Goal: Task Accomplishment & Management: Use online tool/utility

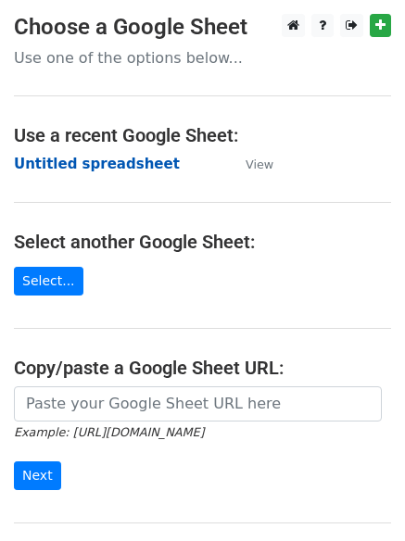
click at [115, 156] on strong "Untitled spreadsheet" at bounding box center [97, 164] width 166 height 17
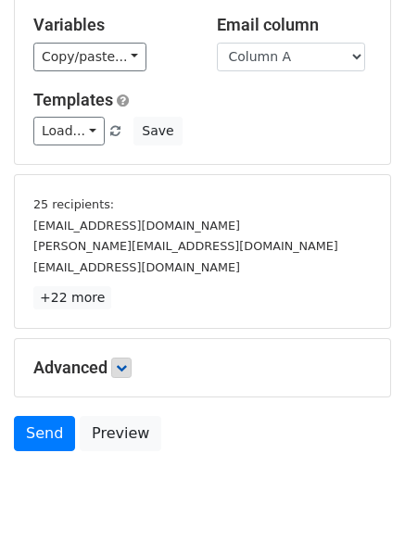
click at [120, 307] on p "+22 more" at bounding box center [202, 297] width 338 height 23
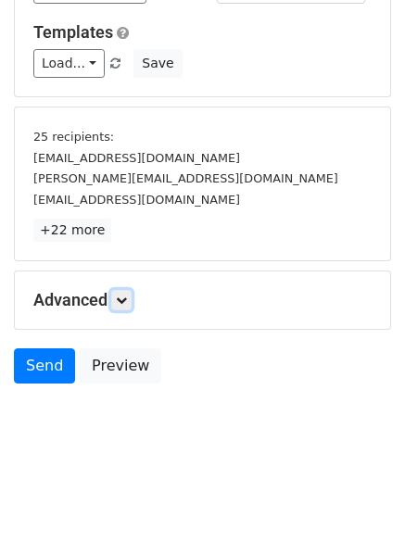
drag, startPoint x: 132, startPoint y: 292, endPoint x: 185, endPoint y: 281, distance: 54.9
click at [132, 293] on link at bounding box center [121, 300] width 20 height 20
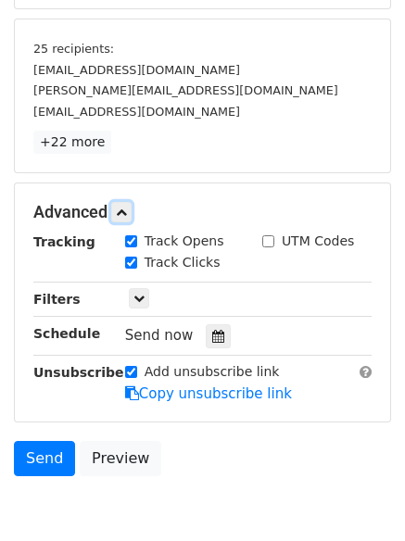
scroll to position [335, 0]
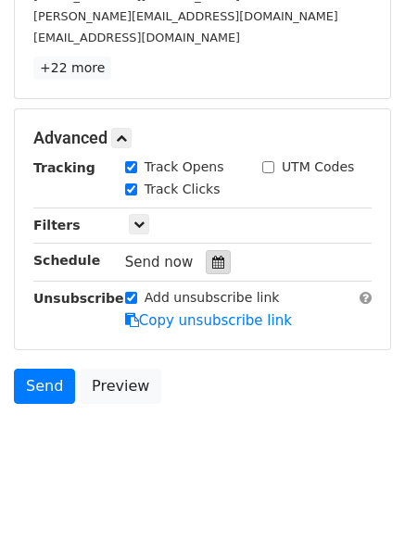
click at [217, 261] on div at bounding box center [218, 262] width 25 height 24
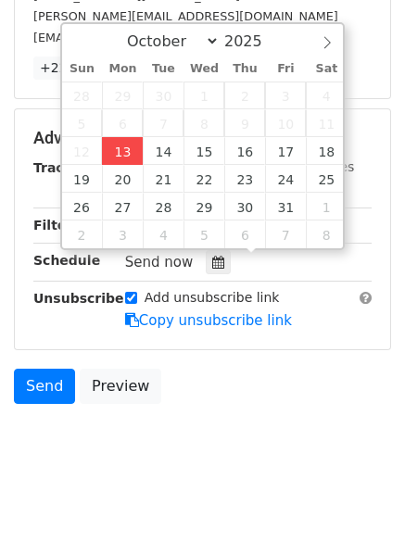
type input "2025-10-13 12:00"
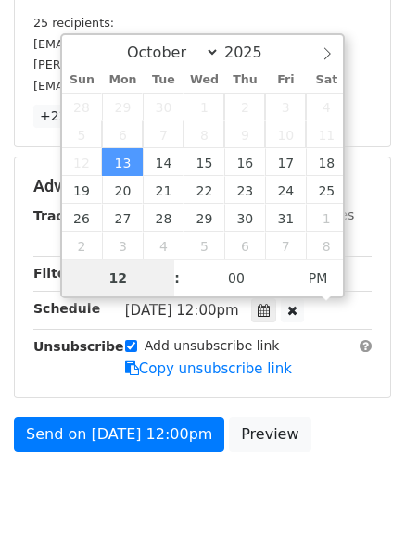
type input "4"
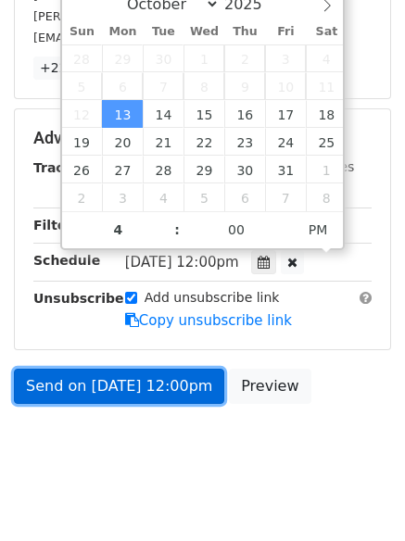
type input "2025-10-13 16:00"
click at [106, 388] on link "Send on Oct 13 at 12:00pm" at bounding box center [119, 386] width 210 height 35
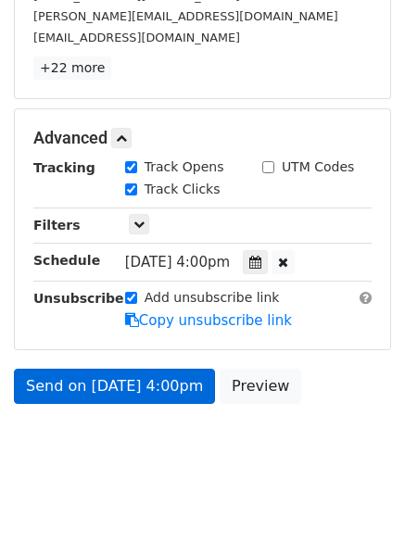
scroll to position [286, 0]
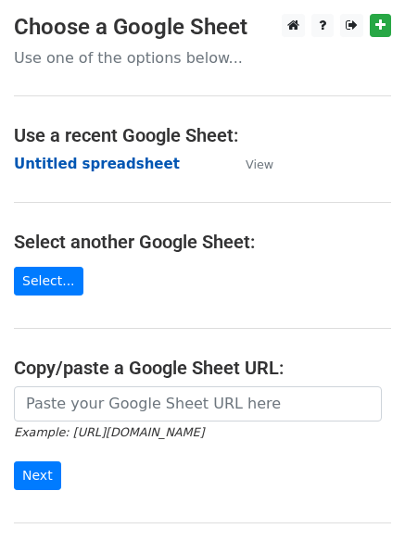
click at [33, 168] on strong "Untitled spreadsheet" at bounding box center [97, 164] width 166 height 17
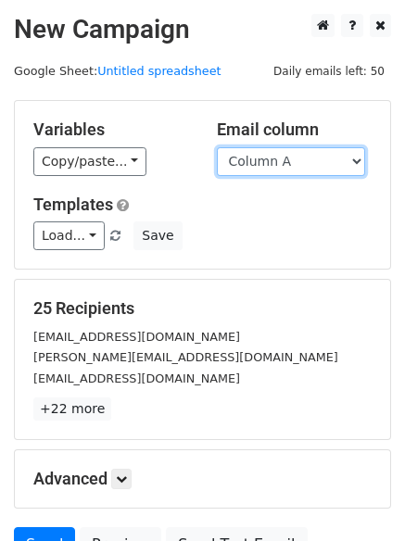
click at [272, 169] on select "Column A Column B Column C Column D Column E Column F" at bounding box center [291, 161] width 148 height 29
select select "Column B"
click at [217, 147] on select "Column A Column B Column C Column D Column E Column F" at bounding box center [291, 161] width 148 height 29
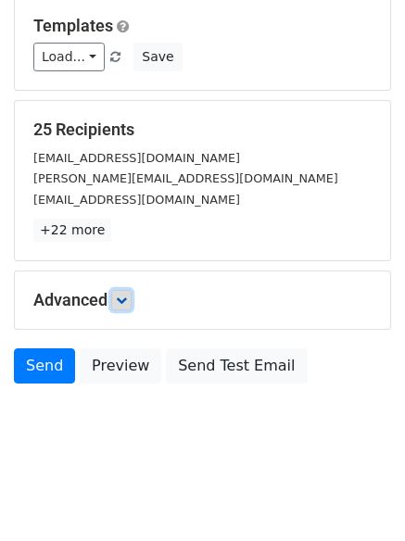
click at [120, 296] on icon at bounding box center [121, 300] width 11 height 11
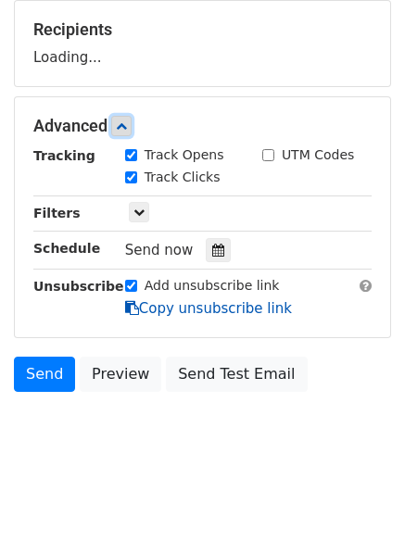
scroll to position [283, 0]
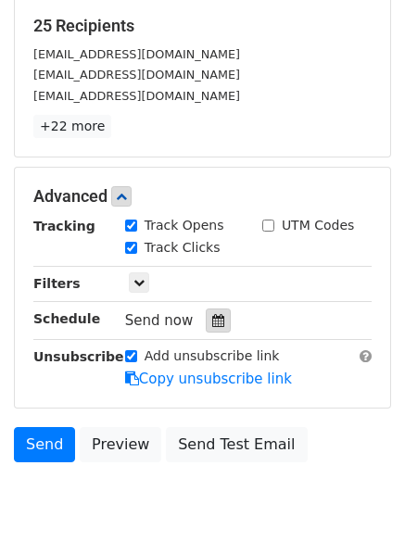
click at [216, 320] on div at bounding box center [218, 321] width 25 height 24
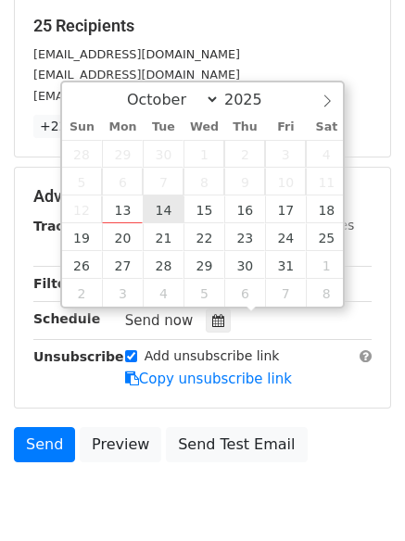
type input "2025-10-14 12:00"
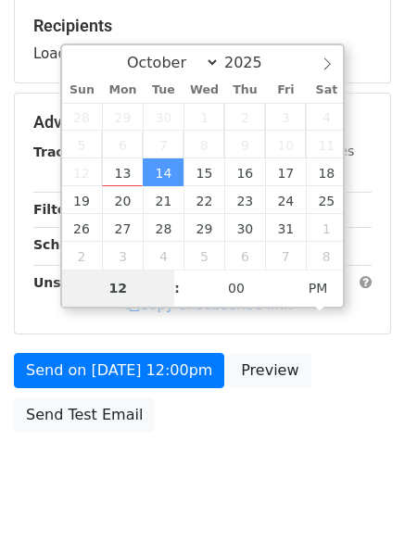
type input "5"
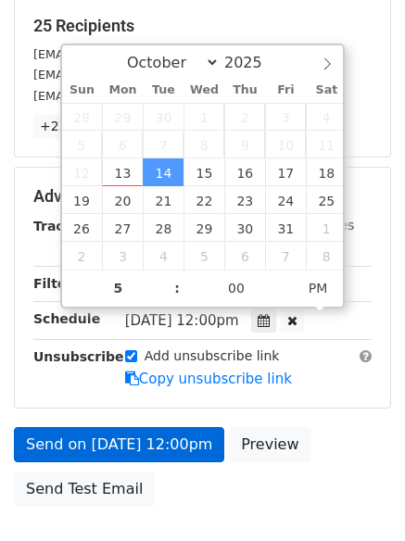
type input "2025-10-14 17:00"
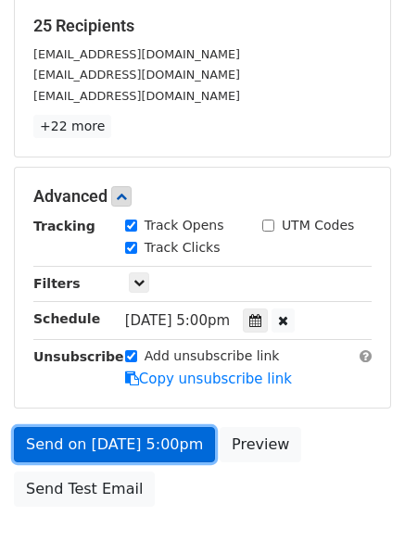
click at [123, 454] on link "Send on Oct 14 at 5:00pm" at bounding box center [114, 444] width 201 height 35
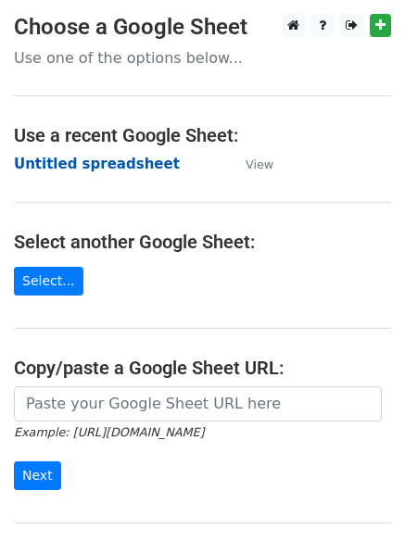
click at [52, 156] on strong "Untitled spreadsheet" at bounding box center [97, 164] width 166 height 17
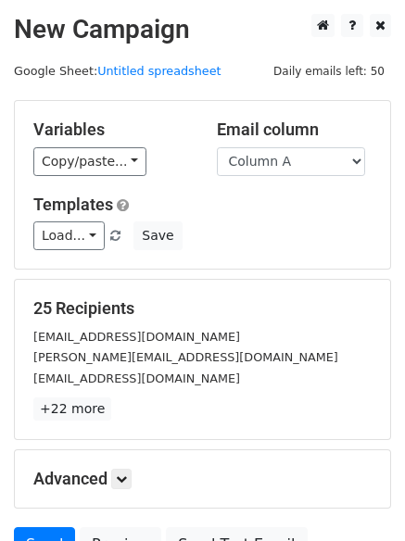
click at [259, 161] on select "Column A Column B Column C Column D Column E Column F" at bounding box center [291, 161] width 148 height 29
drag, startPoint x: 266, startPoint y: 151, endPoint x: 272, endPoint y: 171, distance: 21.4
click at [266, 151] on select "Column A Column B Column C Column D Column E Column F" at bounding box center [291, 161] width 148 height 29
select select "Column C"
click at [217, 147] on select "Column A Column B Column C Column D Column E Column F" at bounding box center [291, 161] width 148 height 29
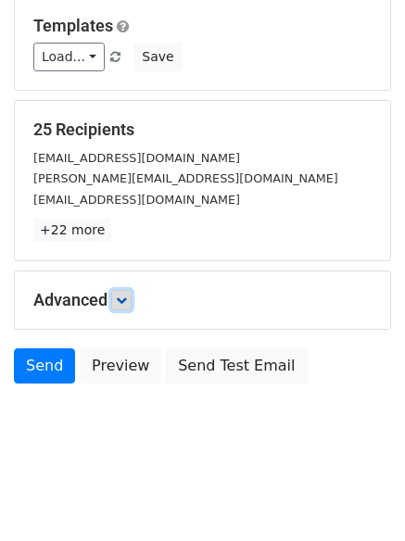
click at [127, 295] on icon at bounding box center [121, 300] width 11 height 11
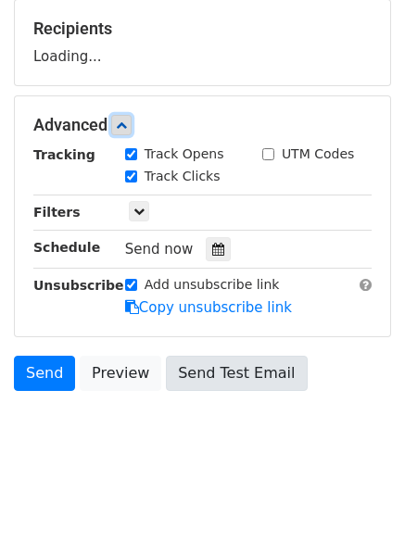
scroll to position [284, 0]
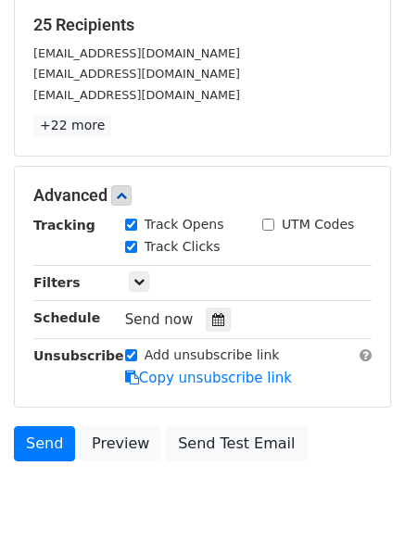
click at [204, 241] on label "Track Clicks" at bounding box center [183, 246] width 76 height 19
click at [137, 241] on input "Track Clicks" at bounding box center [131, 247] width 12 height 12
click at [181, 256] on div "Track Clicks" at bounding box center [179, 248] width 137 height 22
click at [181, 249] on label "Track Clicks" at bounding box center [183, 246] width 76 height 19
click at [137, 249] on input "Track Clicks" at bounding box center [131, 247] width 12 height 12
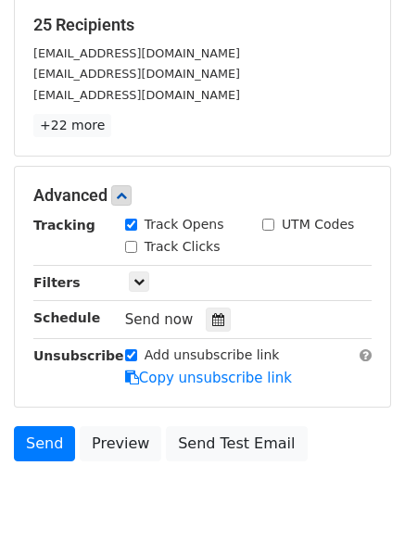
checkbox input "true"
drag, startPoint x: 222, startPoint y: 329, endPoint x: 212, endPoint y: 318, distance: 15.1
click at [221, 329] on div "Send now" at bounding box center [234, 320] width 218 height 25
click at [206, 309] on div at bounding box center [218, 320] width 25 height 24
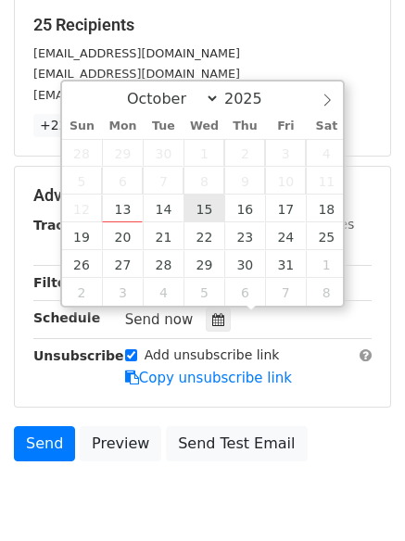
type input "2025-10-15 12:00"
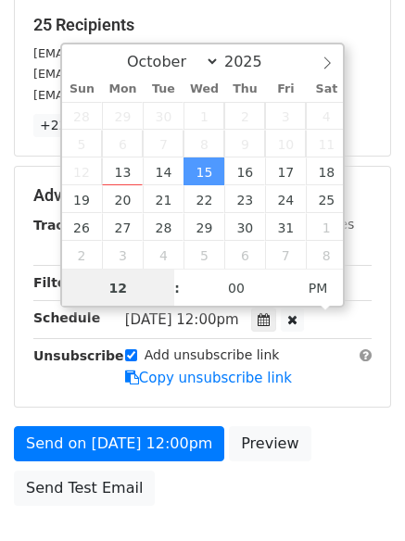
scroll to position [1, 0]
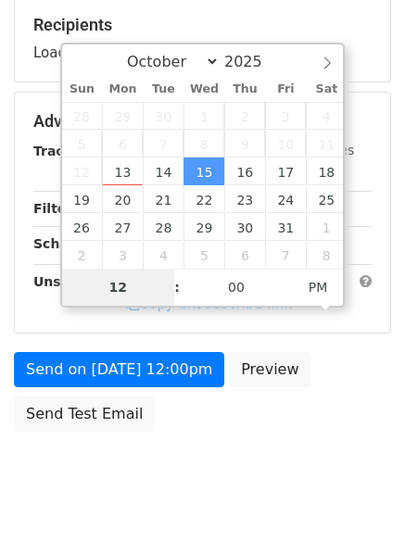
type input "6"
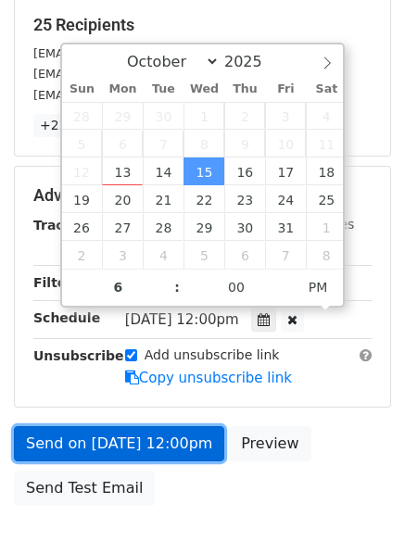
type input "2025-10-15 18:00"
click at [146, 445] on link "Send on Oct 15 at 12:00pm" at bounding box center [119, 443] width 210 height 35
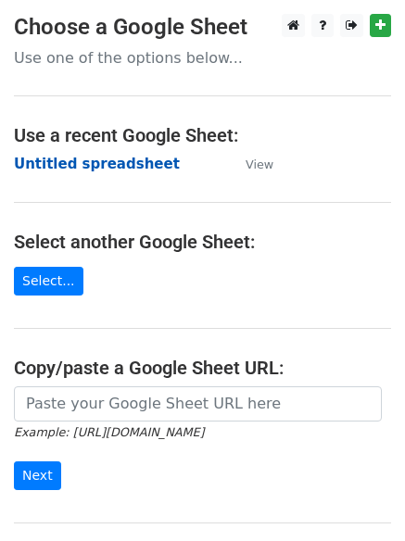
click at [49, 158] on strong "Untitled spreadsheet" at bounding box center [97, 164] width 166 height 17
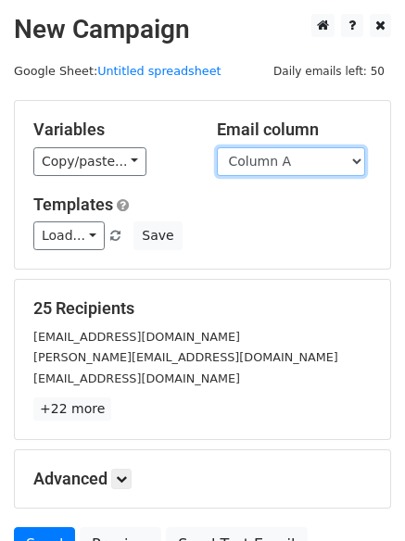
click at [290, 168] on select "Column A Column B Column C Column D Column E Column F" at bounding box center [291, 161] width 148 height 29
select select "Column D"
click at [217, 147] on select "Column A Column B Column C Column D Column E Column F" at bounding box center [291, 161] width 148 height 29
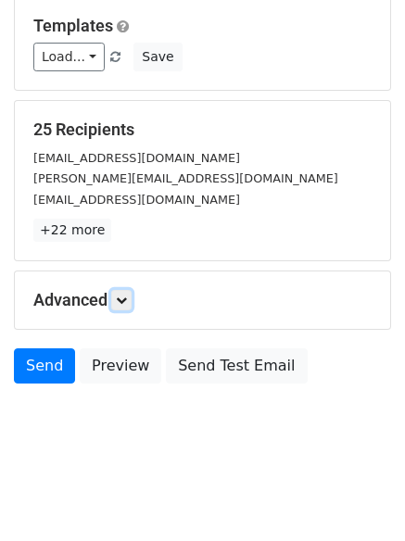
drag, startPoint x: 118, startPoint y: 299, endPoint x: 132, endPoint y: 302, distance: 14.2
click at [120, 302] on link at bounding box center [121, 300] width 20 height 20
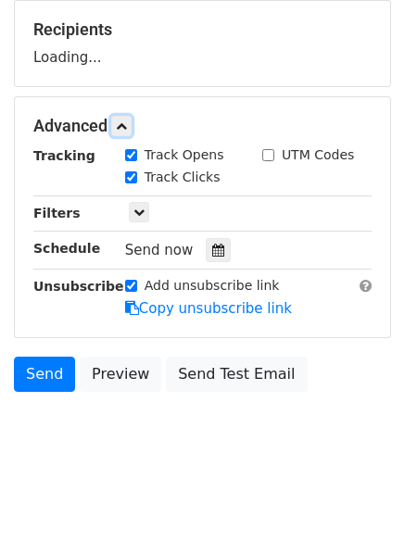
scroll to position [285, 0]
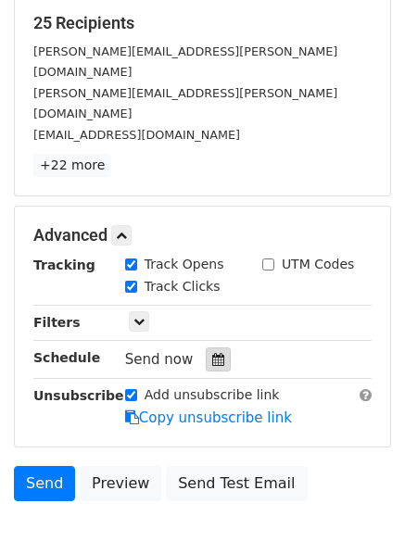
click at [212, 353] on icon at bounding box center [218, 359] width 12 height 13
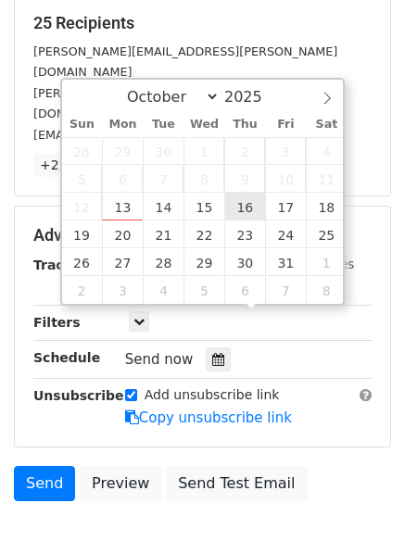
type input "2025-10-16 12:00"
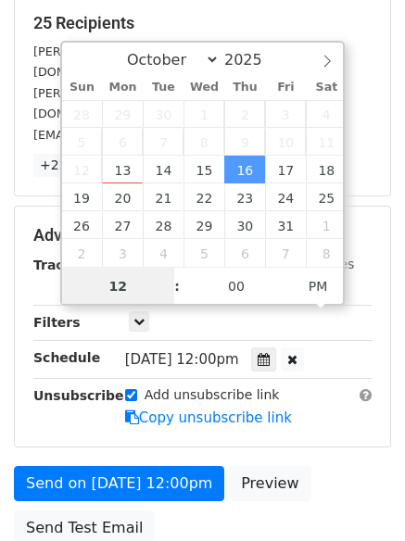
scroll to position [1, 0]
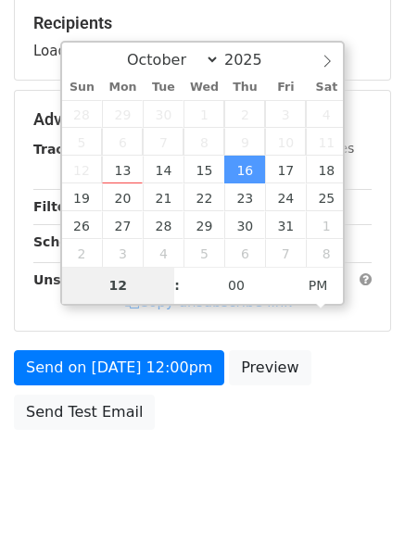
type input "7"
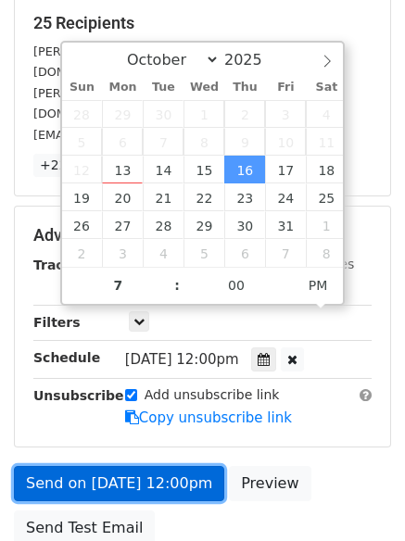
type input "2025-10-16 19:00"
click at [149, 466] on link "Send on Oct 16 at 12:00pm" at bounding box center [119, 483] width 210 height 35
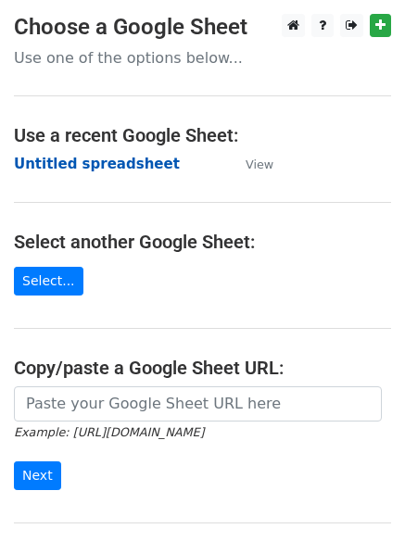
click at [59, 166] on strong "Untitled spreadsheet" at bounding box center [97, 164] width 166 height 17
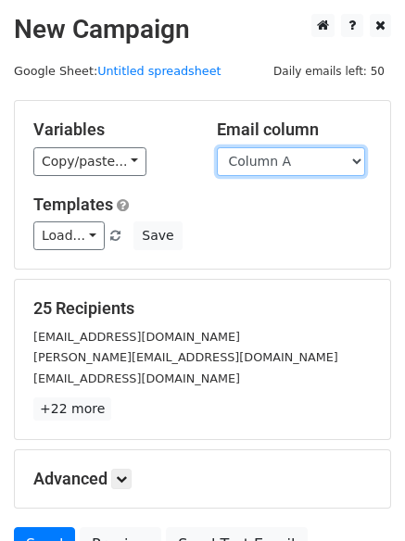
click at [330, 163] on select "Column A Column B Column C Column D Column E Column F" at bounding box center [291, 161] width 148 height 29
select select "Column E"
click at [217, 147] on select "Column A Column B Column C Column D Column E Column F" at bounding box center [291, 161] width 148 height 29
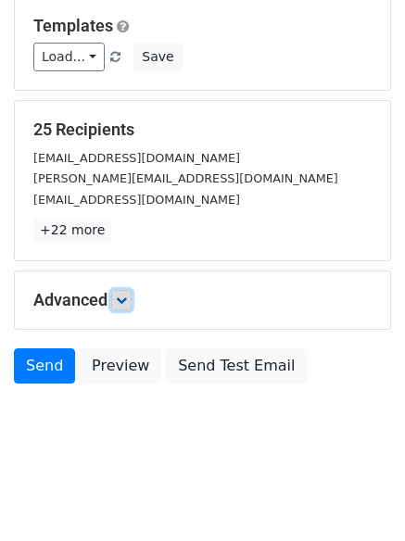
click at [127, 303] on icon at bounding box center [121, 300] width 11 height 11
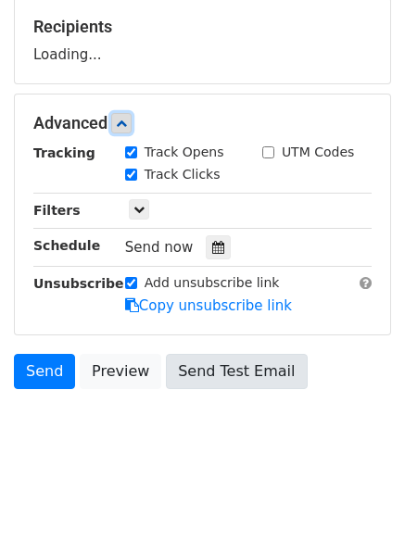
scroll to position [286, 0]
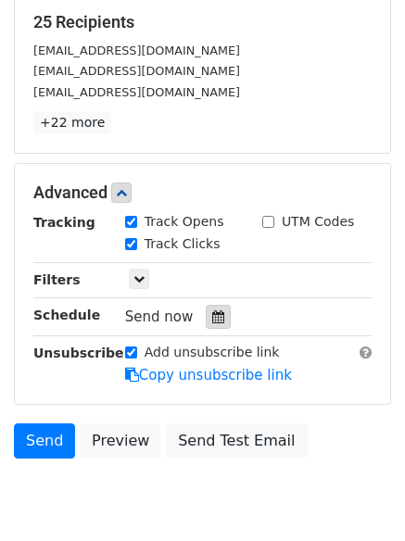
click at [206, 308] on div at bounding box center [218, 317] width 25 height 24
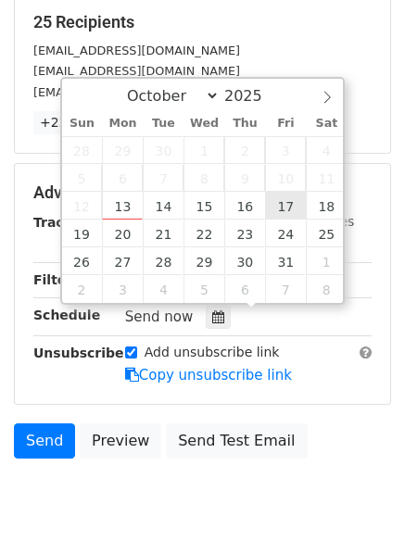
type input "2025-10-17 12:00"
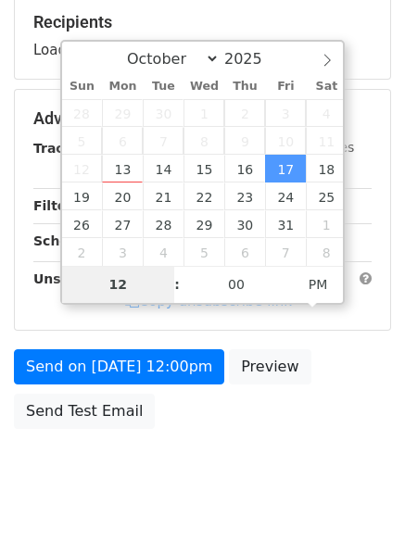
type input "8"
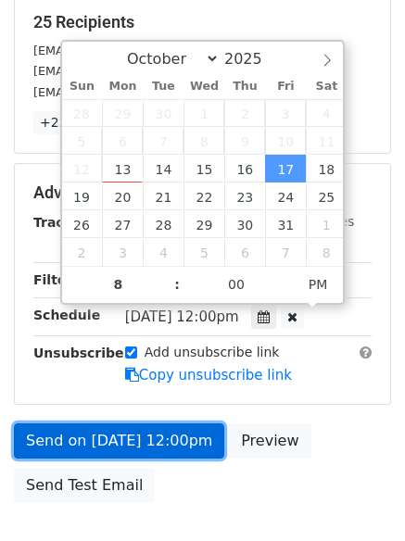
type input "2025-10-17 20:00"
click at [115, 427] on link "Send on Oct 17 at 12:00pm" at bounding box center [119, 441] width 210 height 35
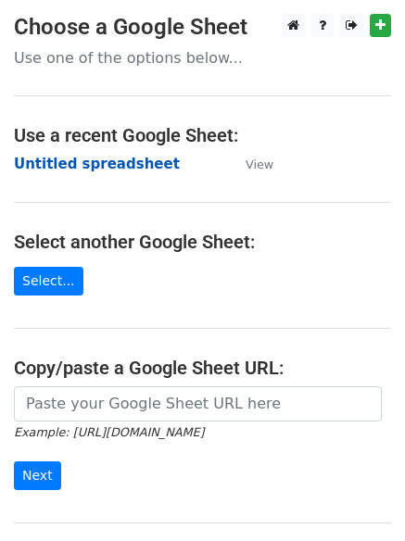
click at [66, 160] on strong "Untitled spreadsheet" at bounding box center [97, 164] width 166 height 17
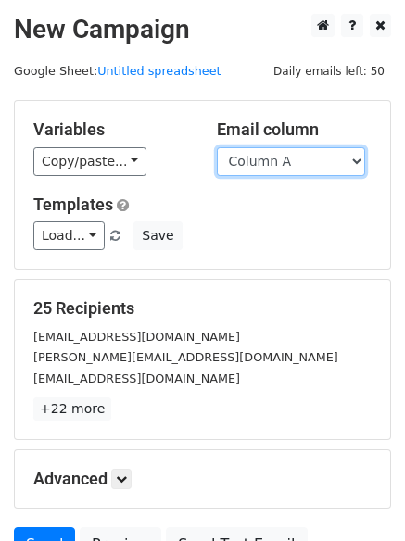
drag, startPoint x: 0, startPoint y: 0, endPoint x: 300, endPoint y: 164, distance: 342.2
click at [300, 164] on select "Column A Column B Column C Column D Column E Column F" at bounding box center [291, 161] width 148 height 29
select select "Column F"
click at [217, 147] on select "Column A Column B Column C Column D Column E Column F" at bounding box center [291, 161] width 148 height 29
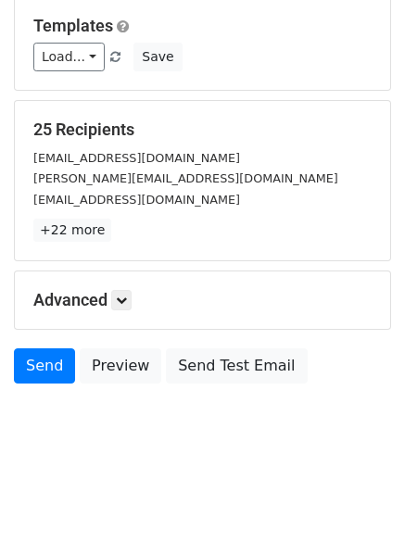
click at [140, 295] on h5 "Advanced" at bounding box center [202, 300] width 338 height 20
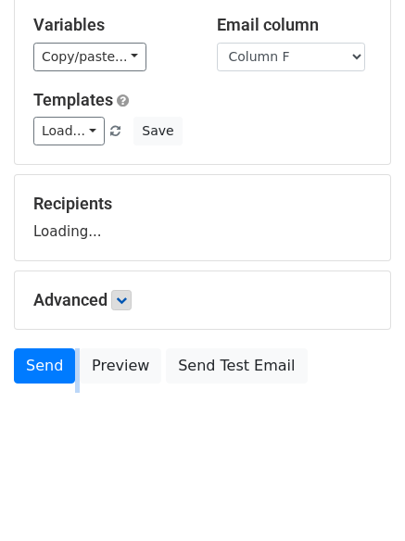
click at [137, 295] on h5 "Advanced" at bounding box center [202, 300] width 338 height 20
click at [132, 295] on link at bounding box center [121, 300] width 20 height 20
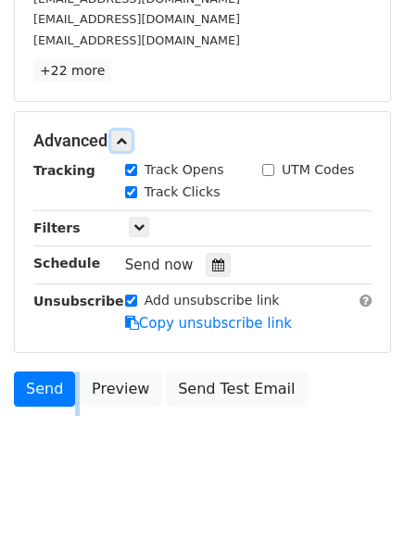
scroll to position [355, 0]
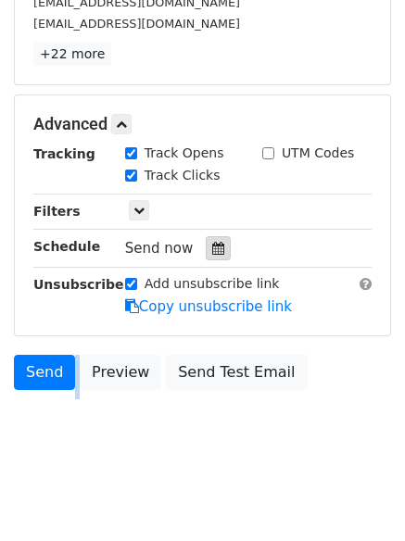
click at [212, 254] on icon at bounding box center [218, 248] width 12 height 13
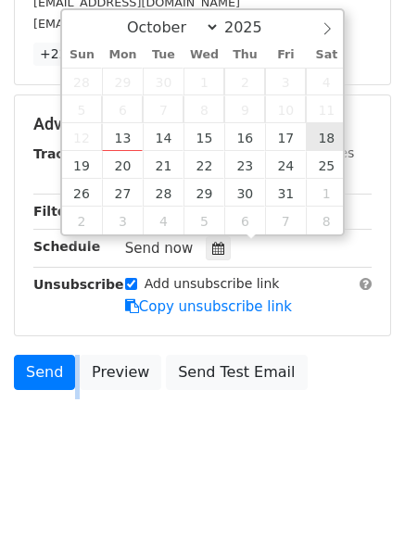
type input "[DATE] 12:00"
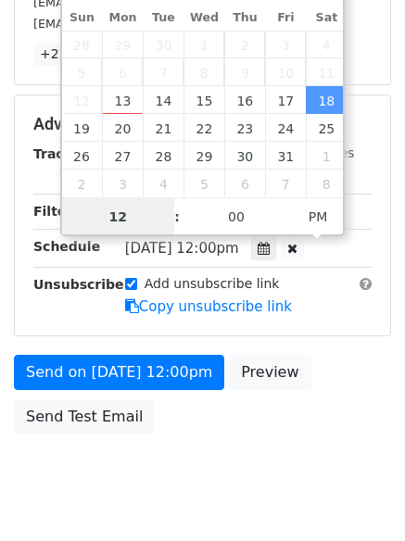
scroll to position [1, 0]
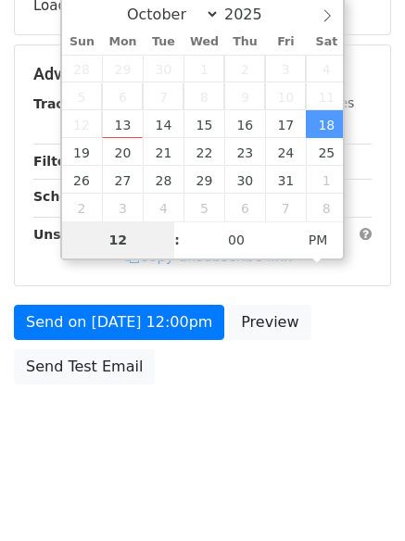
type input "9"
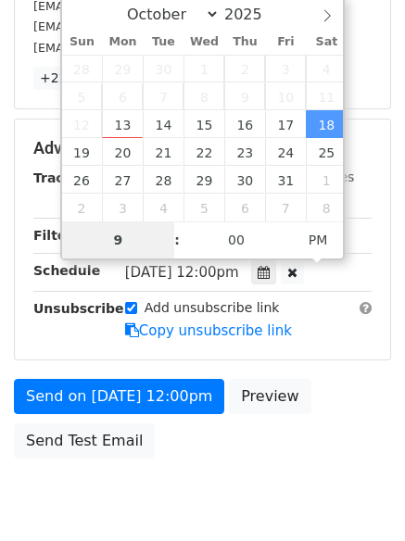
scroll to position [355, 0]
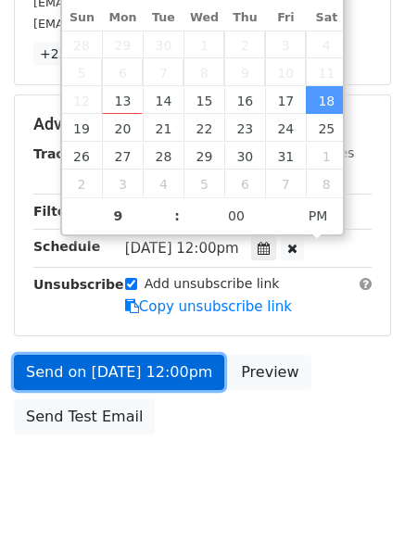
type input "[DATE] 21:00"
click at [89, 383] on link "Send on [DATE] 12:00pm" at bounding box center [119, 372] width 210 height 35
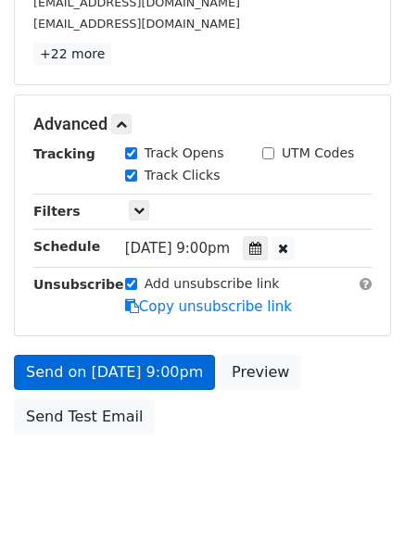
scroll to position [331, 0]
